Goal: Register for event/course

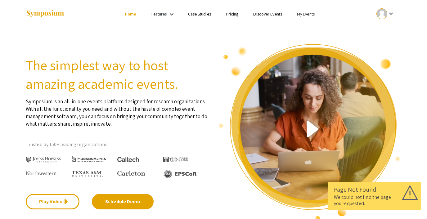
click at [265, 13] on link "Discover Events" at bounding box center [267, 14] width 29 height 6
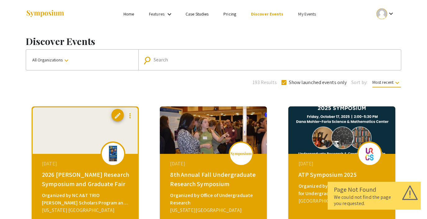
scroll to position [52, 0]
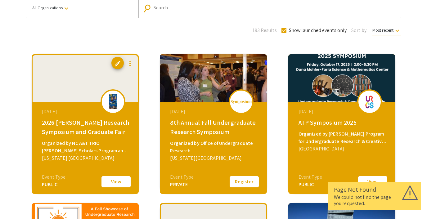
click at [284, 28] on label "Show launched events only" at bounding box center [314, 30] width 65 height 7
click at [284, 33] on input "Show launched events only" at bounding box center [284, 33] width 0 height 0
checkbox input "false"
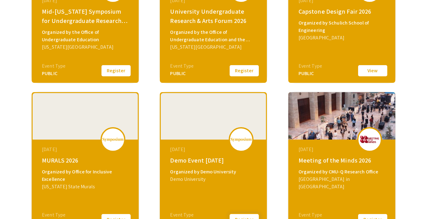
scroll to position [200, 0]
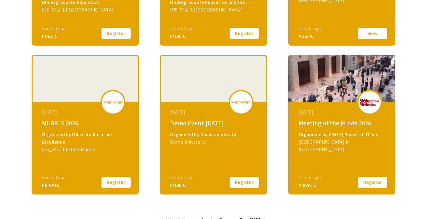
click at [243, 181] on button "Register" at bounding box center [244, 182] width 31 height 13
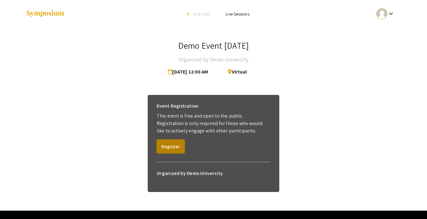
click at [167, 148] on button "Register" at bounding box center [171, 147] width 28 height 14
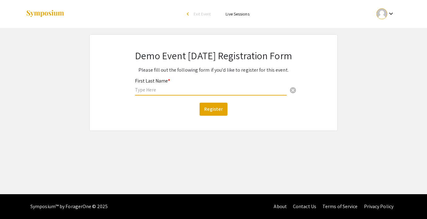
click at [178, 90] on input "text" at bounding box center [211, 90] width 152 height 7
type input "x"
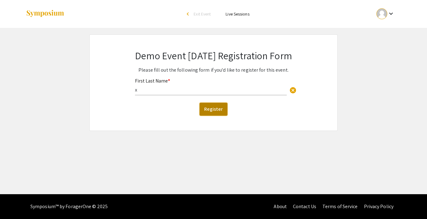
click at [222, 108] on button "Register" at bounding box center [214, 109] width 28 height 13
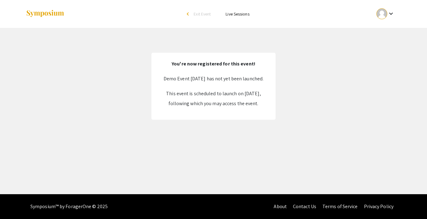
click at [198, 16] on span "Exit Event" at bounding box center [202, 14] width 17 height 6
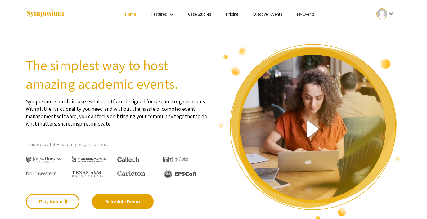
click at [302, 12] on link "My Events" at bounding box center [306, 14] width 18 height 6
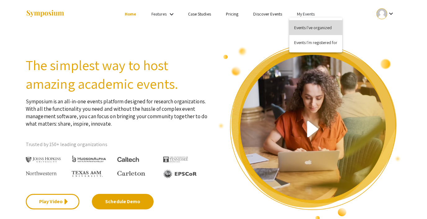
click at [303, 27] on button "Events I've organized" at bounding box center [315, 27] width 53 height 15
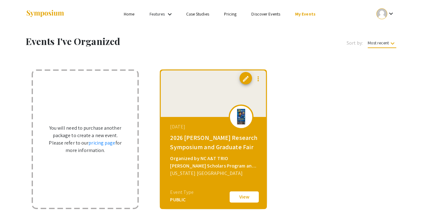
click at [272, 13] on link "Discover Events" at bounding box center [265, 14] width 29 height 6
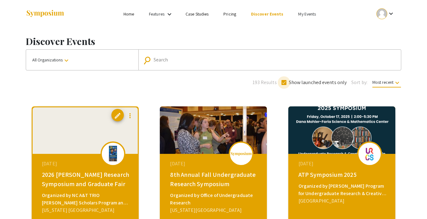
click at [283, 82] on span at bounding box center [284, 82] width 5 height 5
click at [284, 85] on input "Show launched events only" at bounding box center [284, 85] width 0 height 0
checkbox input "false"
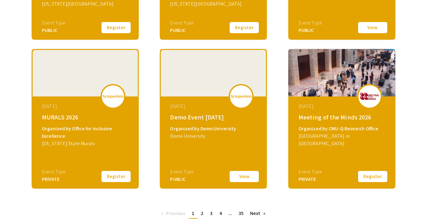
scroll to position [228, 0]
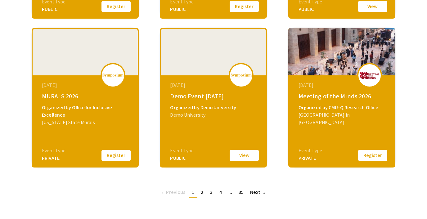
click at [242, 154] on button "View" at bounding box center [244, 155] width 31 height 13
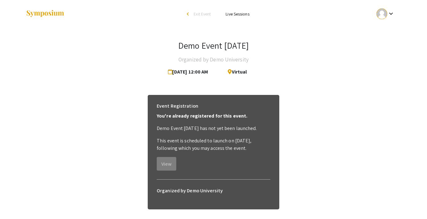
click at [204, 14] on span "Exit Event" at bounding box center [202, 14] width 17 height 6
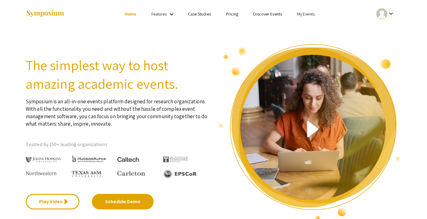
click at [304, 14] on link "My Events" at bounding box center [306, 14] width 18 height 6
click at [357, 16] on div at bounding box center [213, 109] width 427 height 219
click at [381, 16] on div at bounding box center [381, 13] width 11 height 11
click at [381, 61] on button "Sign out" at bounding box center [389, 60] width 38 height 15
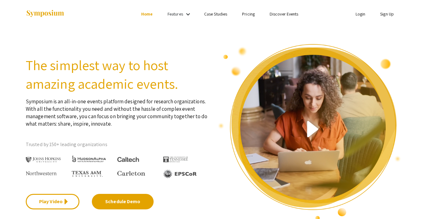
click at [358, 13] on link "Login" at bounding box center [361, 14] width 10 height 6
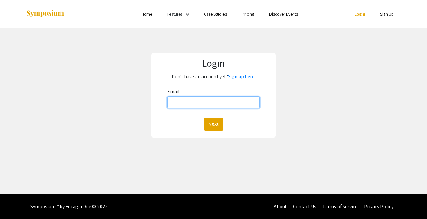
click at [190, 102] on input "Email:" at bounding box center [213, 103] width 92 height 12
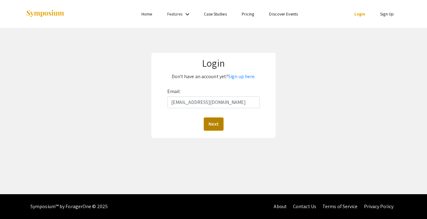
click at [213, 124] on button "Next" at bounding box center [214, 124] width 20 height 13
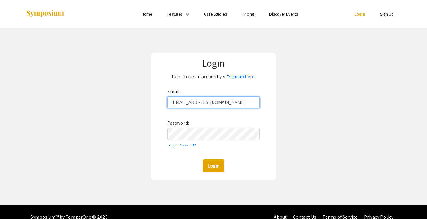
click at [192, 104] on input "[EMAIL_ADDRESS][DOMAIN_NAME]" at bounding box center [213, 103] width 92 height 12
type input "[EMAIL_ADDRESS][DOMAIN_NAME]"
click at [218, 162] on button "Login" at bounding box center [213, 166] width 21 height 13
